Goal: Transaction & Acquisition: Book appointment/travel/reservation

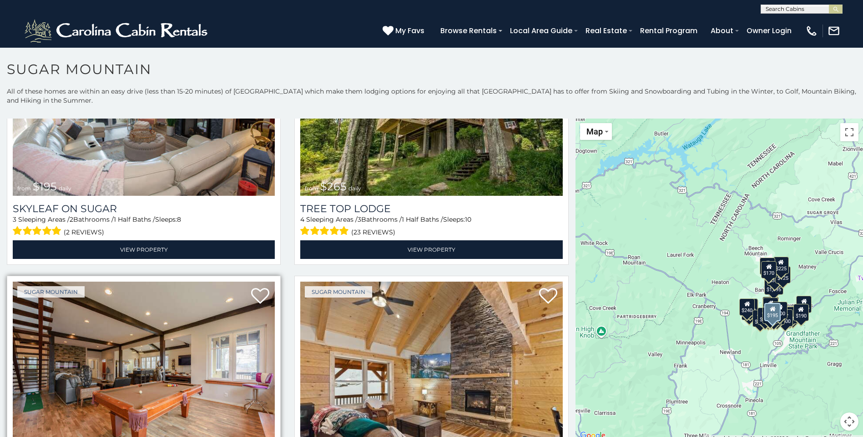
scroll to position [955, 0]
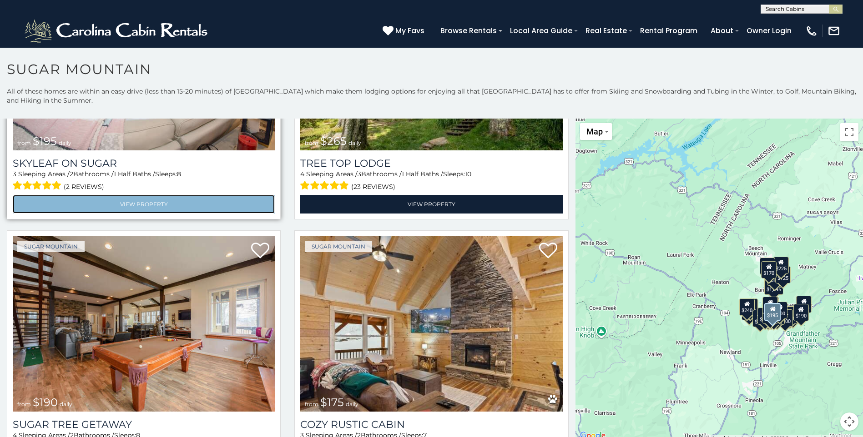
click at [152, 214] on link "View Property" at bounding box center [144, 204] width 262 height 19
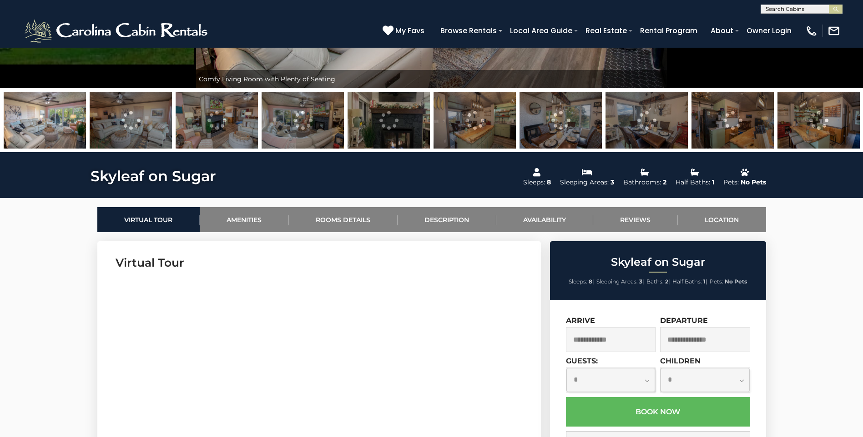
scroll to position [318, 0]
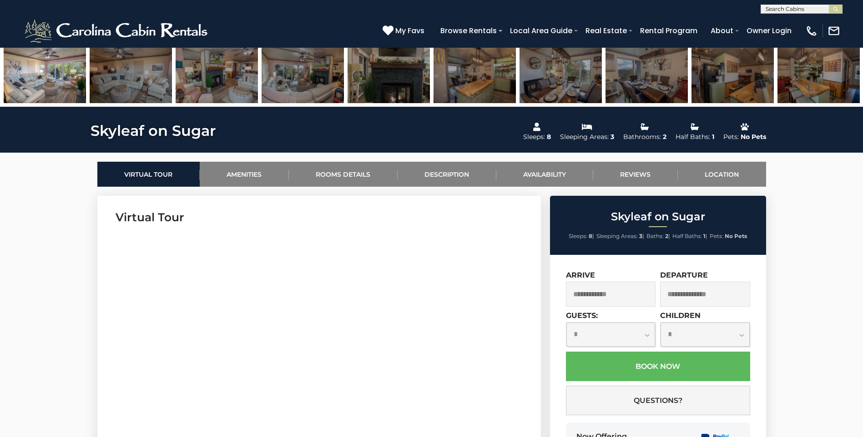
click at [58, 71] on img at bounding box center [45, 74] width 82 height 57
click at [43, 87] on img at bounding box center [45, 74] width 82 height 57
click at [155, 74] on img at bounding box center [131, 74] width 82 height 57
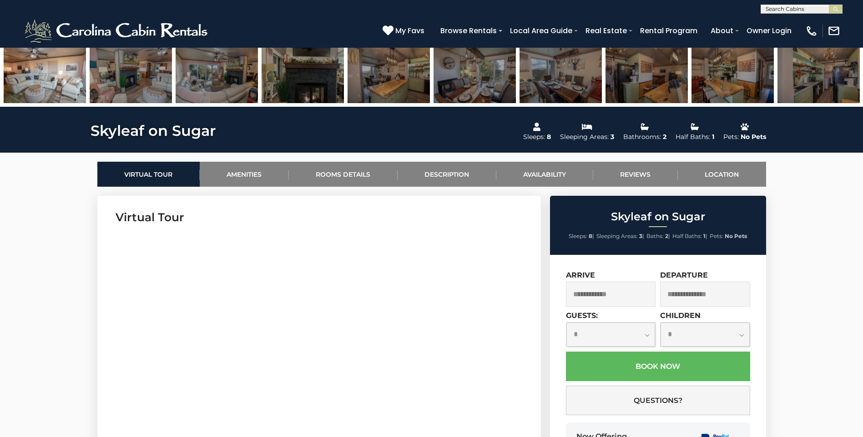
click at [417, 85] on img at bounding box center [388, 74] width 82 height 57
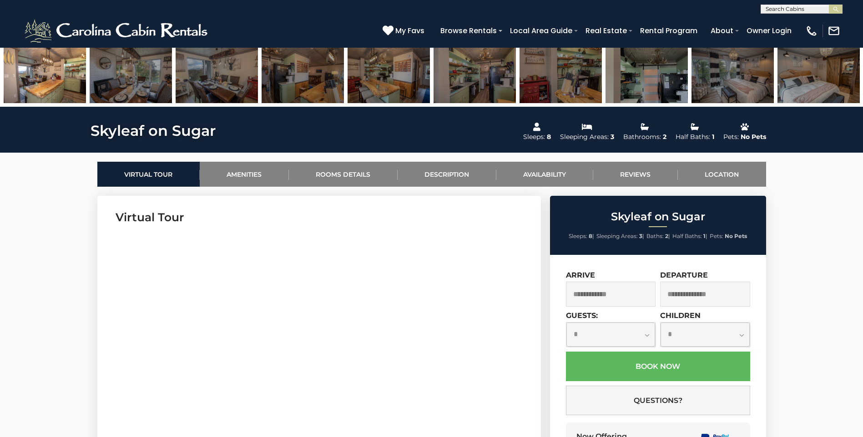
click at [501, 91] on img at bounding box center [474, 74] width 82 height 57
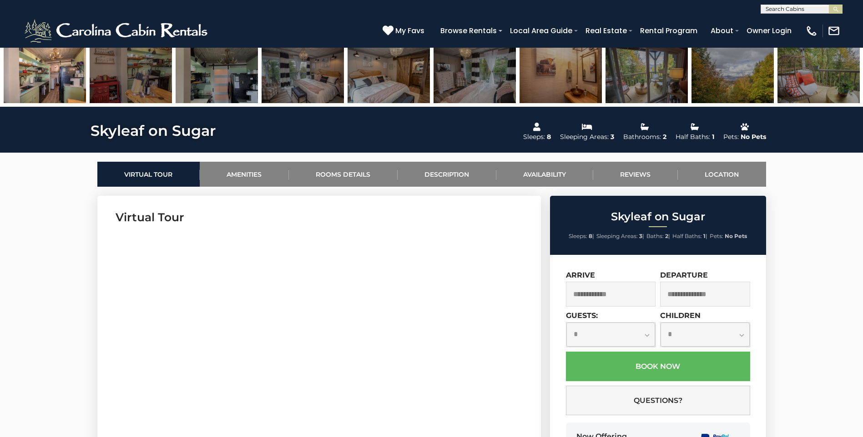
click at [385, 75] on img at bounding box center [388, 74] width 82 height 57
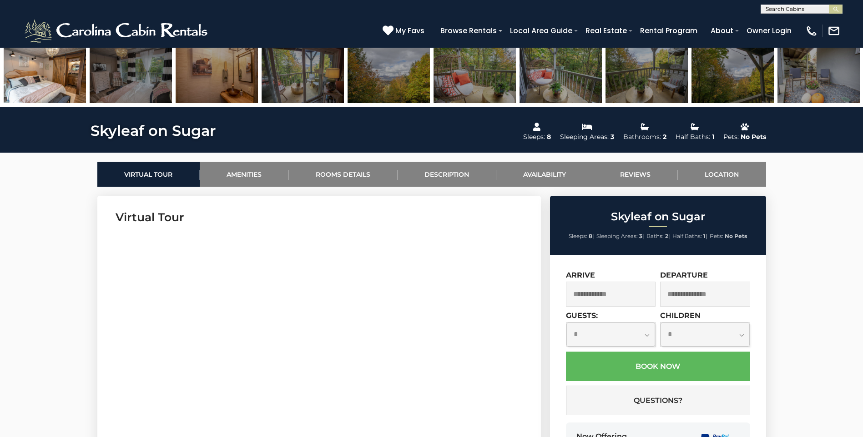
drag, startPoint x: 504, startPoint y: 91, endPoint x: 527, endPoint y: 100, distance: 24.7
click at [507, 93] on img at bounding box center [474, 74] width 82 height 57
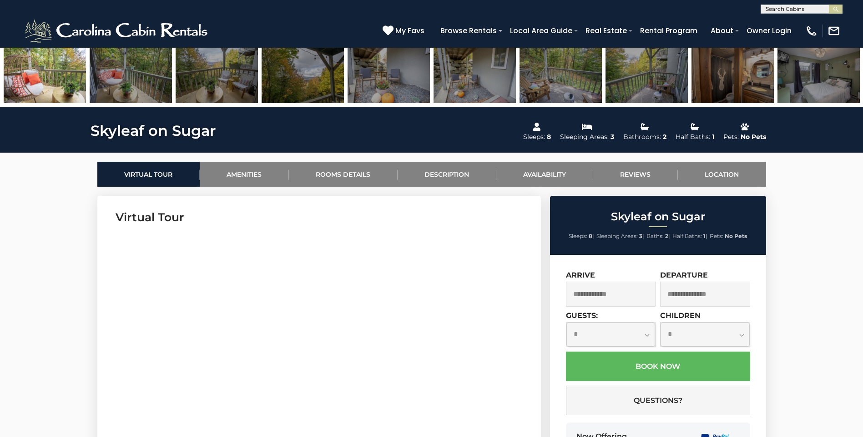
click at [629, 85] on img at bounding box center [646, 74] width 82 height 57
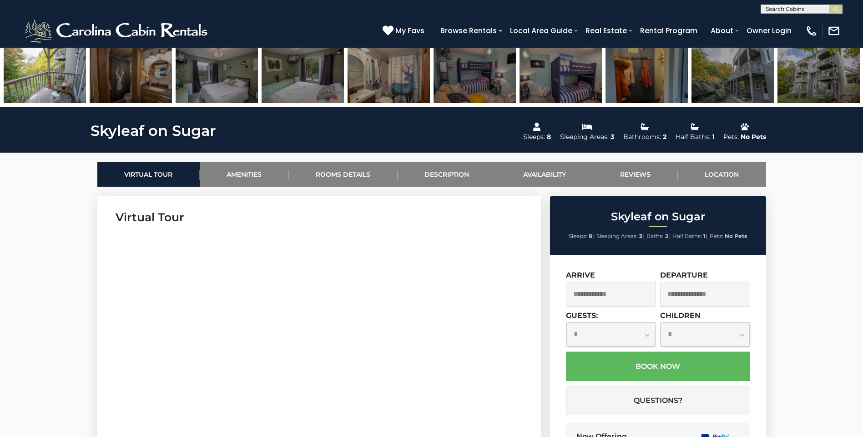
scroll to position [364, 0]
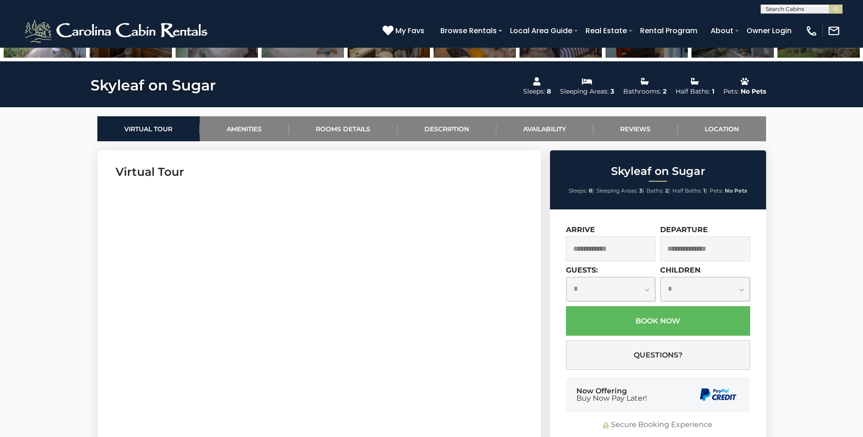
click at [617, 244] on input "text" at bounding box center [611, 248] width 90 height 25
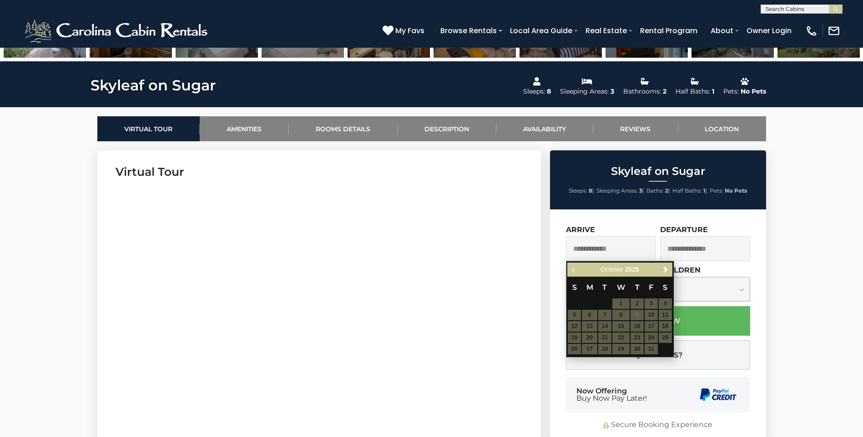
click at [651, 340] on table "S M T W T F S 1 2 3 4 5 6 7 8 9 10 11 12 13 14 15 16 17 18 19 20 21 22 23 24 25…" at bounding box center [619, 316] width 105 height 78
click at [652, 340] on table "S M T W T F S 1 2 3 4 5 6 7 8 9 10 11 12 13 14 15 16 17 18 19 20 21 22 23 24 25…" at bounding box center [619, 316] width 105 height 78
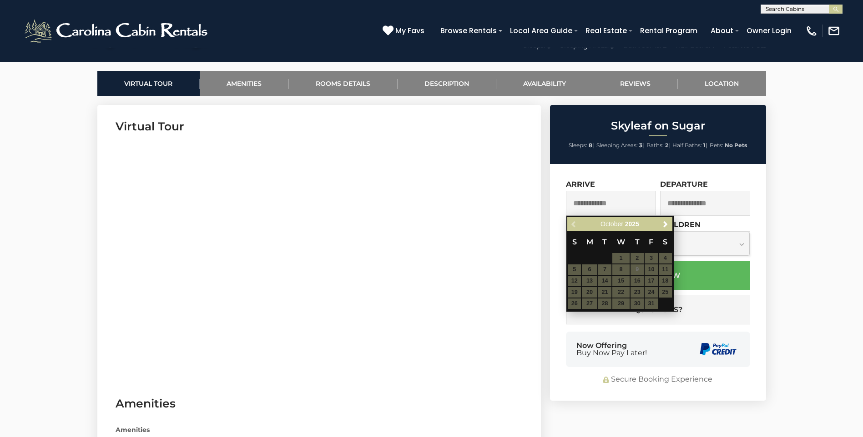
click at [657, 291] on table "S M T W T F S 1 2 3 4 5 6 7 8 9 10 11 12 13 14 15 16 17 18 19 20 21 22 23 24 25…" at bounding box center [619, 270] width 105 height 78
click at [654, 292] on table "S M T W T F S 1 2 3 4 5 6 7 8 9 10 11 12 13 14 15 16 17 18 19 20 21 22 23 24 25…" at bounding box center [619, 270] width 105 height 78
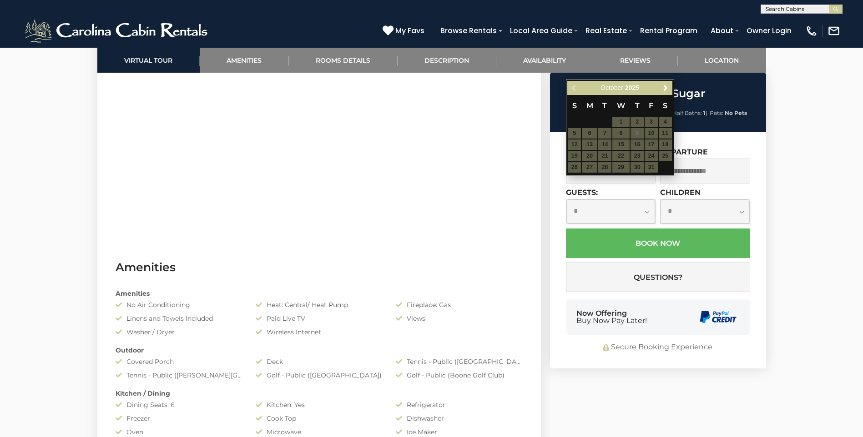
drag, startPoint x: 641, startPoint y: 187, endPoint x: 619, endPoint y: 201, distance: 25.5
click at [641, 196] on div "**********" at bounding box center [658, 188] width 184 height 81
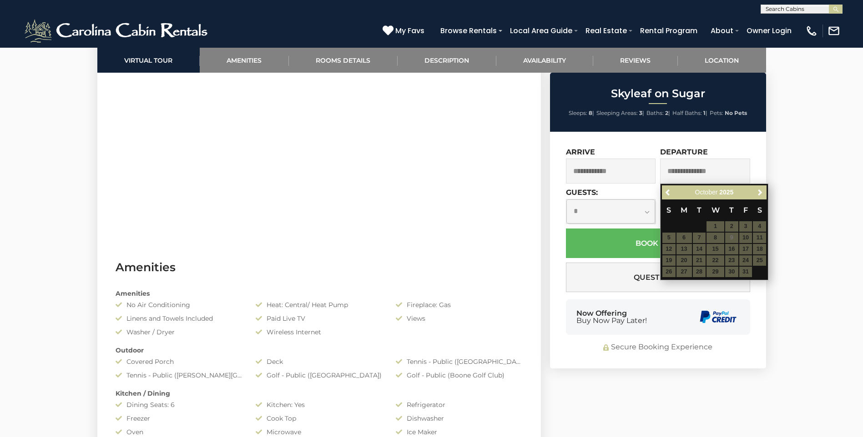
scroll to position [409, 0]
